Goal: Task Accomplishment & Management: Manage account settings

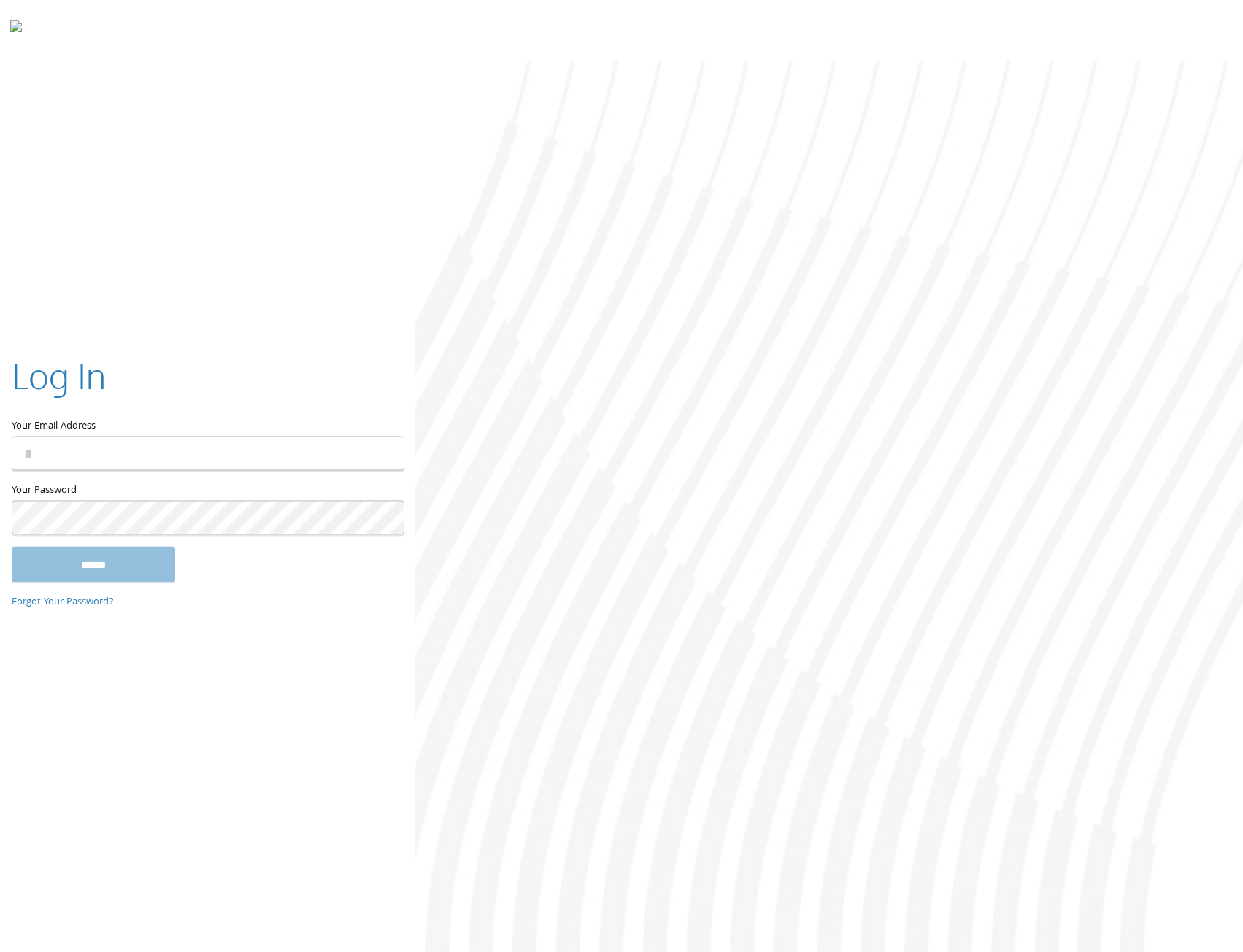
type input "**********"
click at [121, 564] on input "******" at bounding box center [93, 564] width 163 height 35
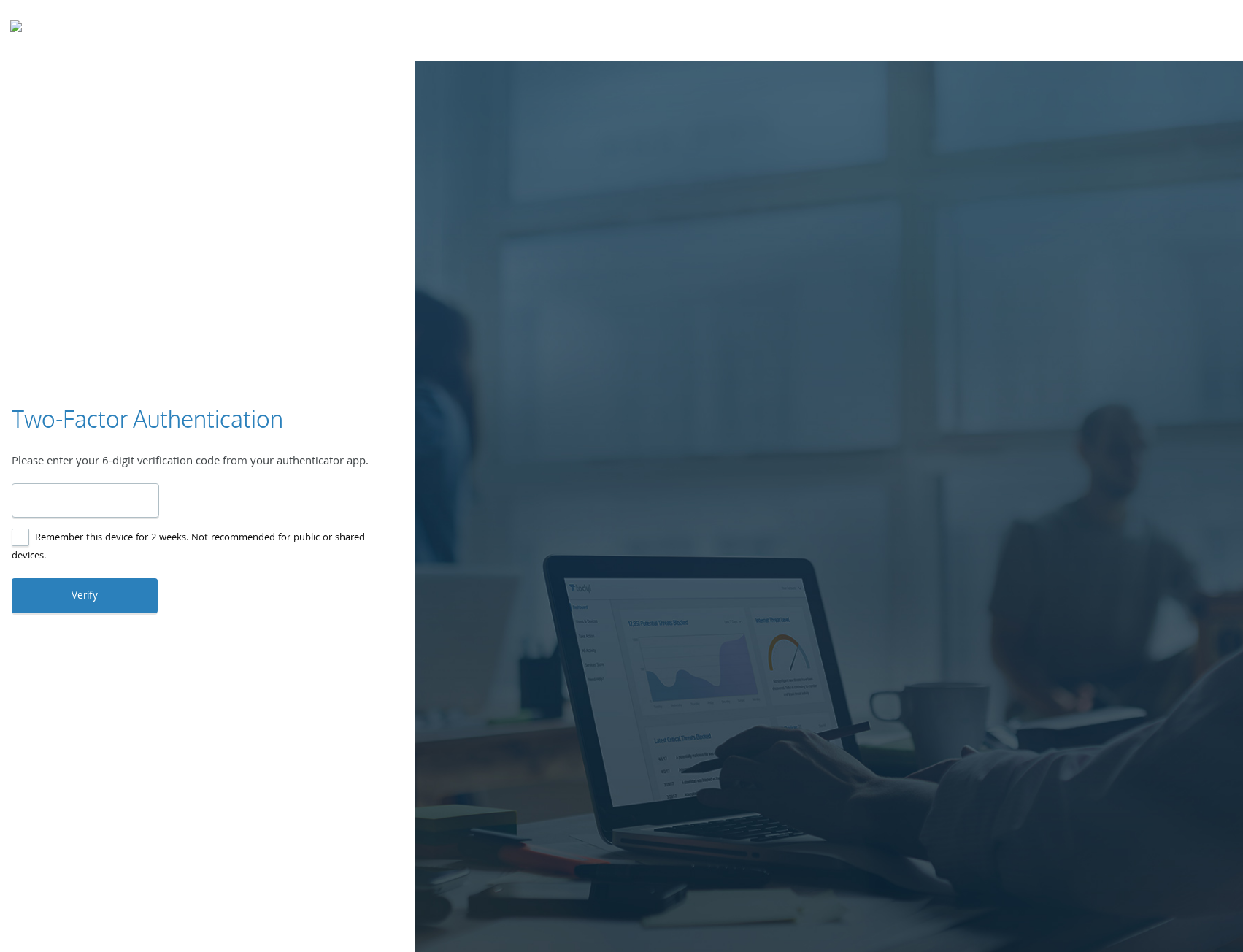
click at [76, 504] on input "number" at bounding box center [85, 500] width 147 height 34
type input "******"
